Goal: Transaction & Acquisition: Purchase product/service

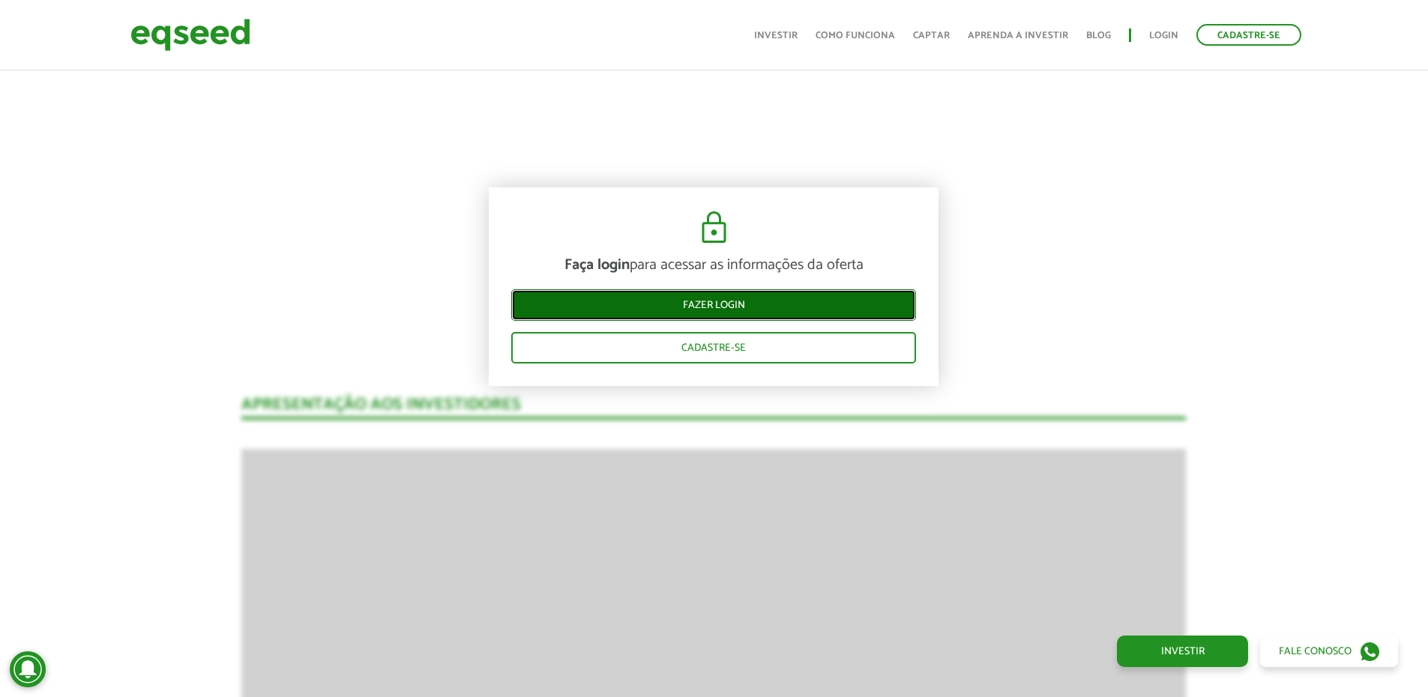
click at [765, 313] on link "Fazer login" at bounding box center [713, 304] width 405 height 31
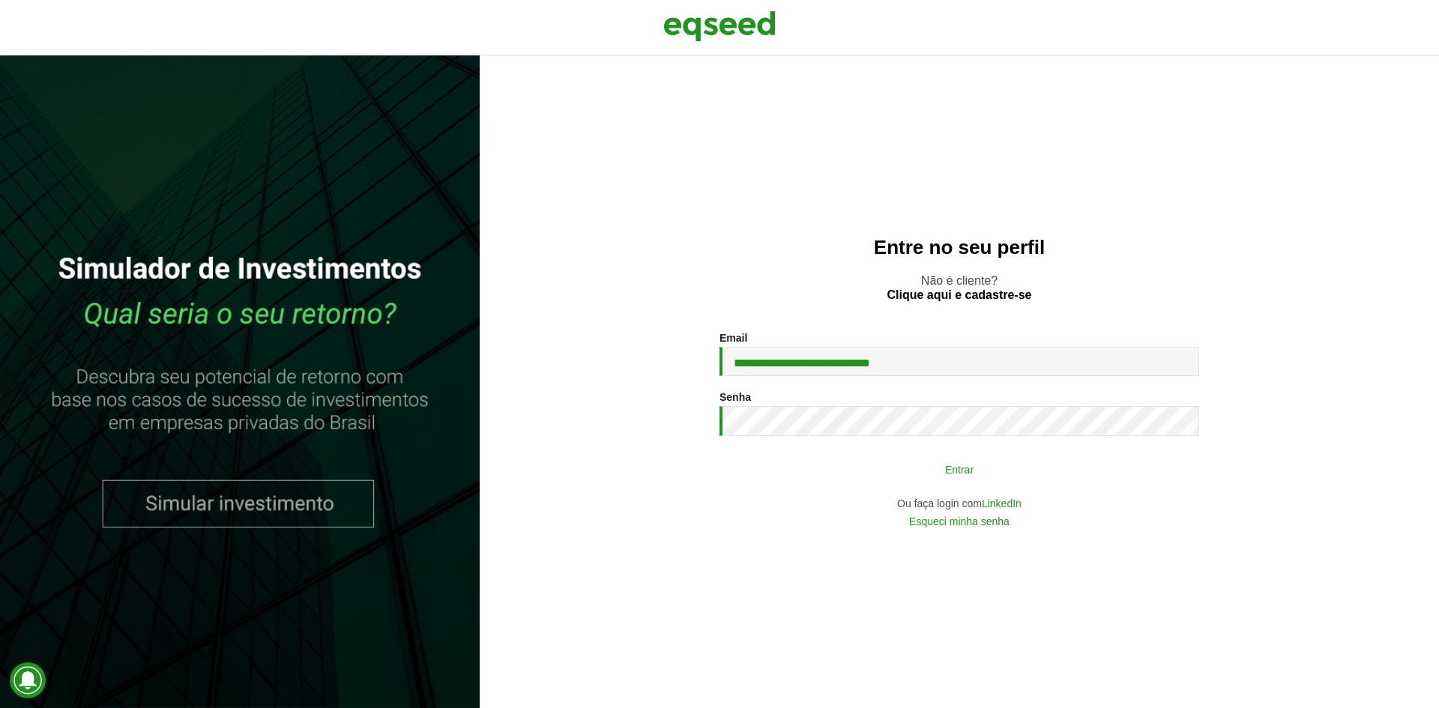
click at [1030, 477] on button "Entrar" at bounding box center [960, 469] width 390 height 28
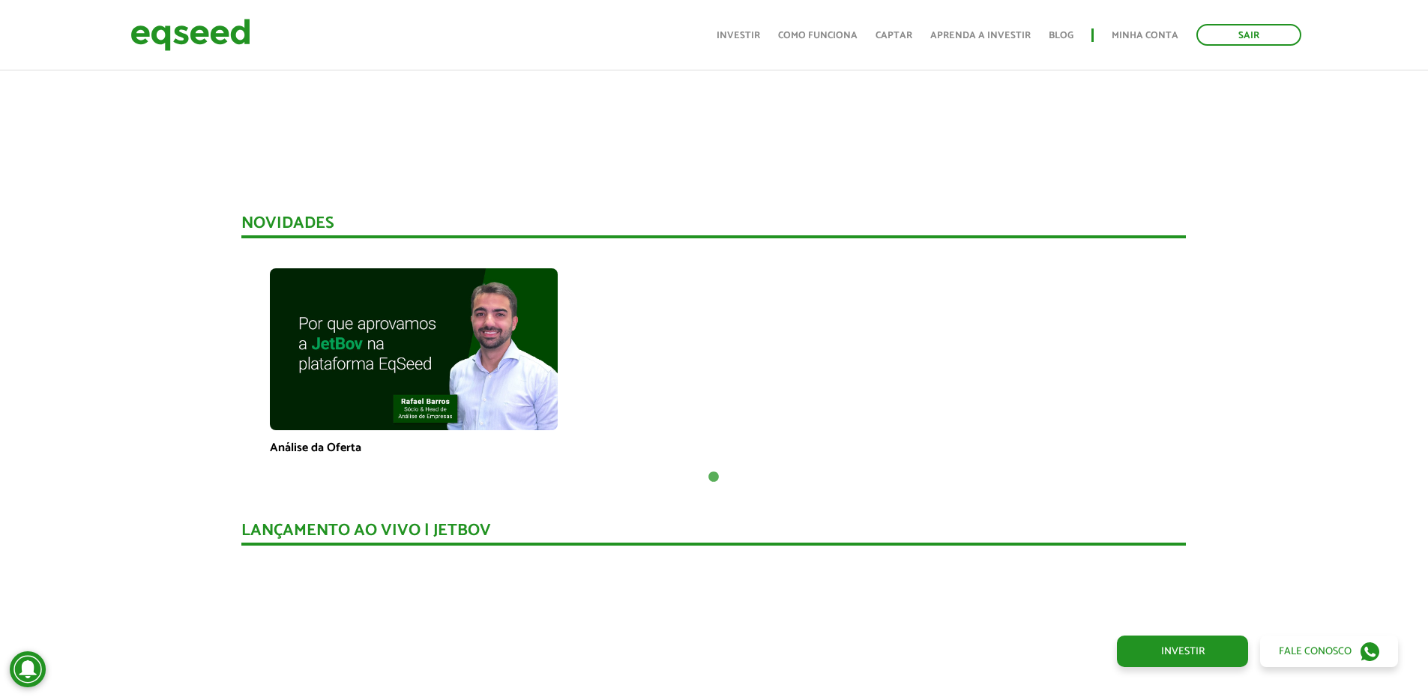
scroll to position [875, 0]
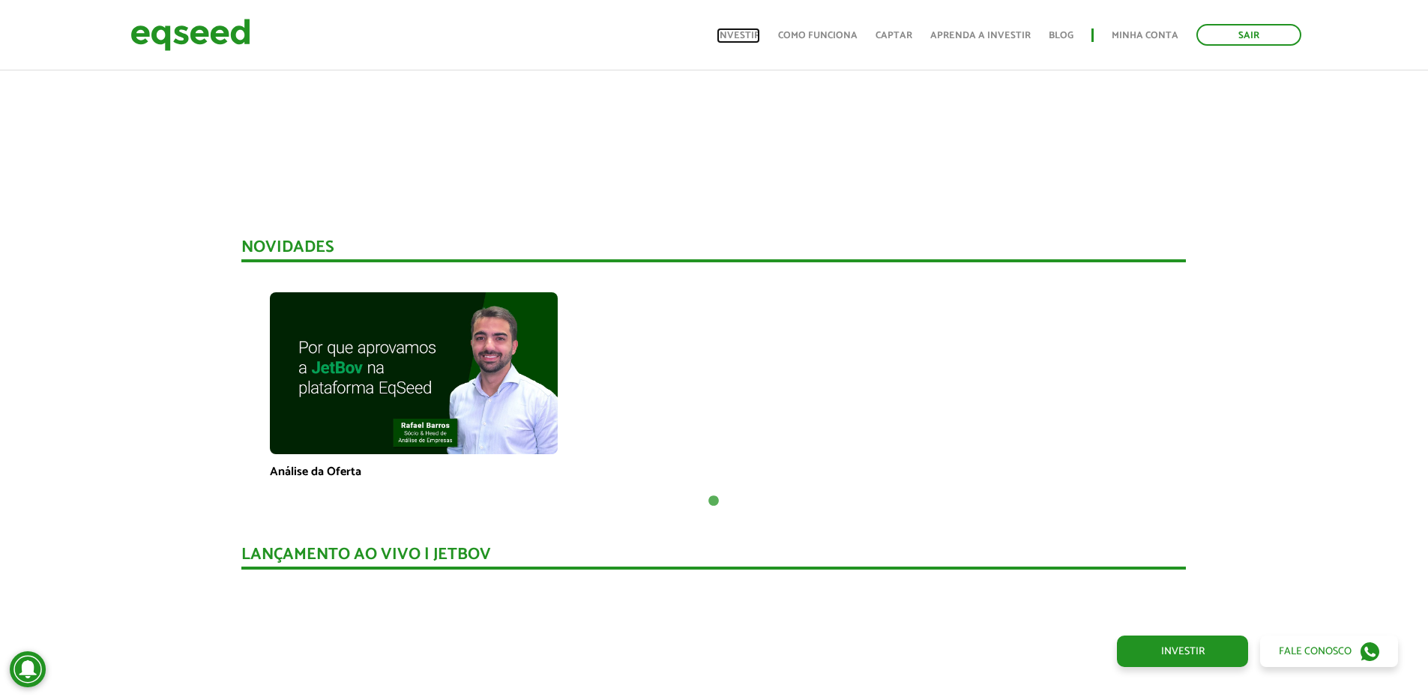
click at [760, 31] on link "Investir" at bounding box center [738, 36] width 43 height 10
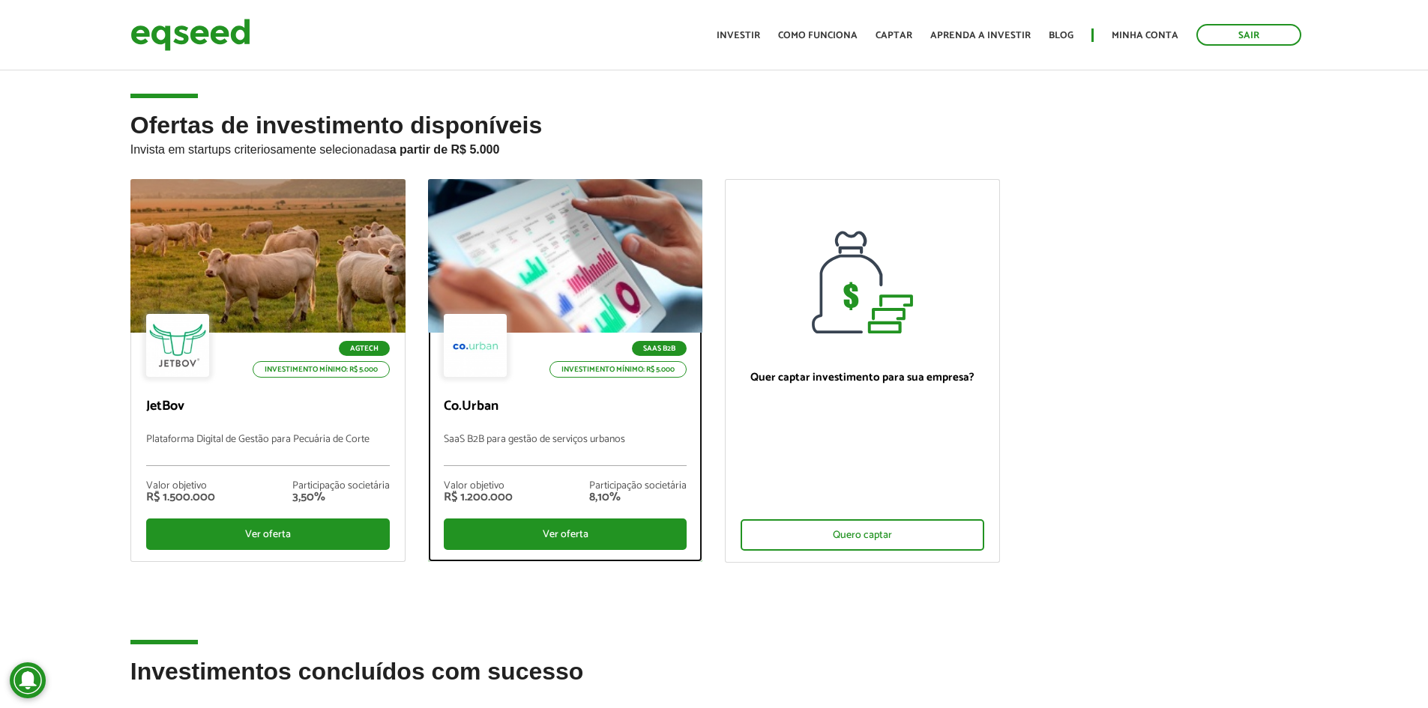
click at [564, 382] on div "SaaS B2B Investimento mínimo: R$ 5.000 Co.Urban SaaS B2B para gestão de serviço…" at bounding box center [566, 447] width 274 height 229
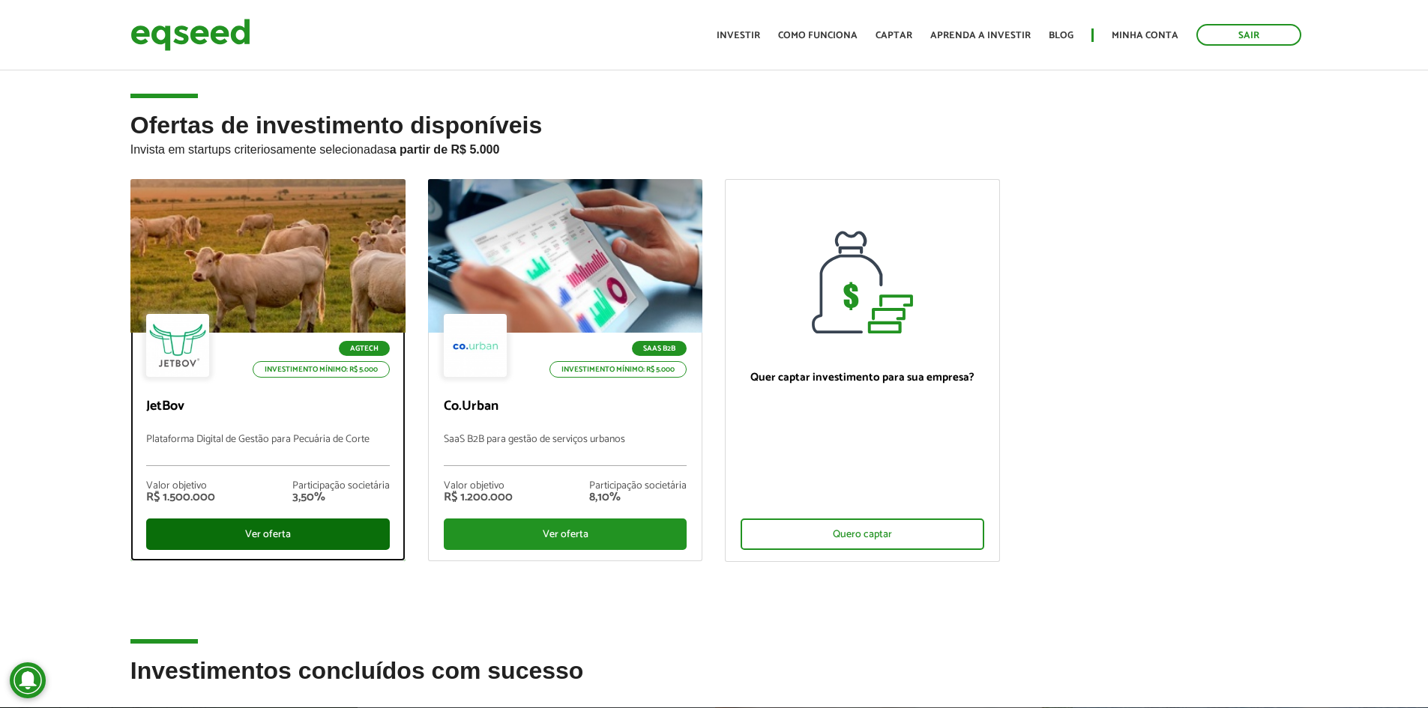
click at [305, 536] on div "Ver oferta" at bounding box center [268, 534] width 244 height 31
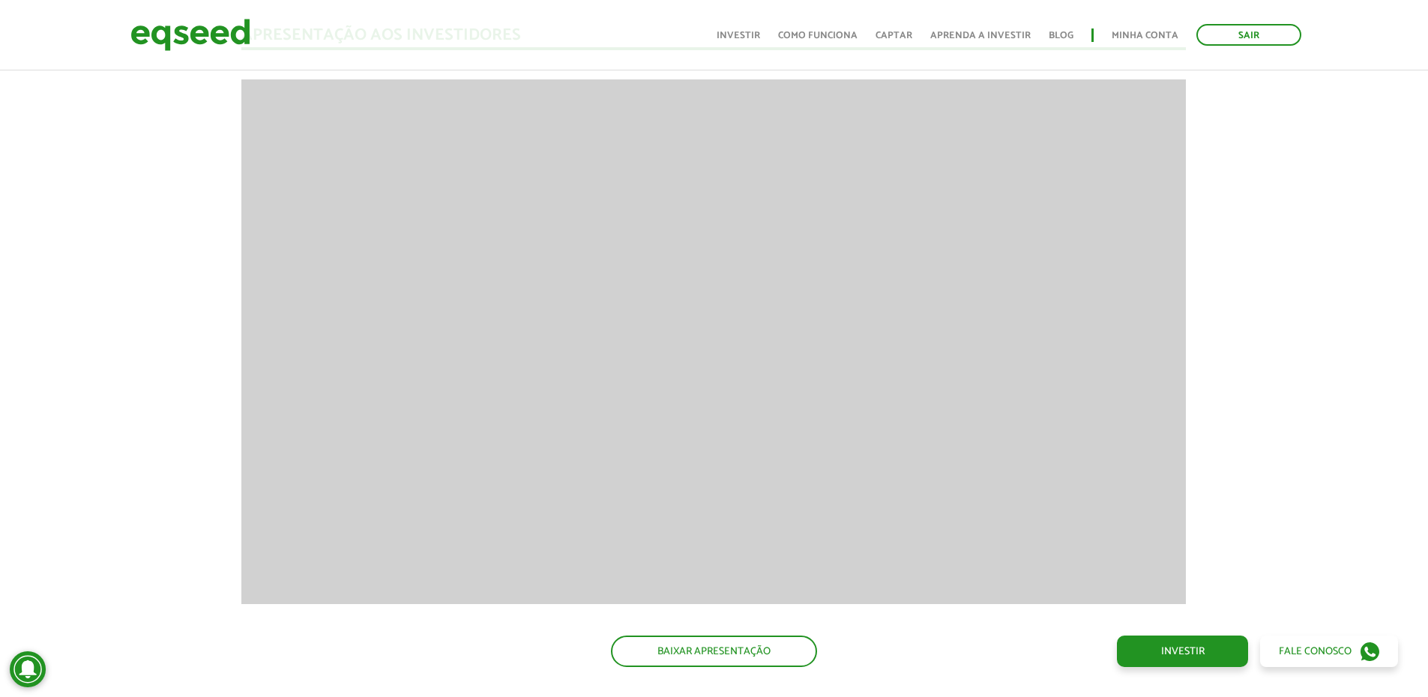
scroll to position [1999, 0]
